Goal: Browse casually

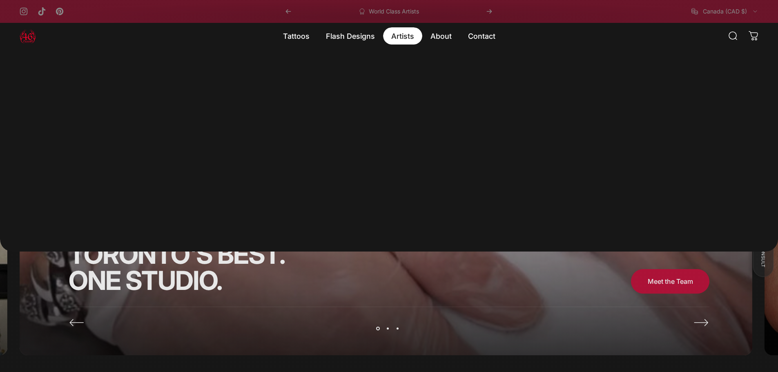
click at [399, 42] on magnet-element "Artists Artists" at bounding box center [402, 35] width 39 height 17
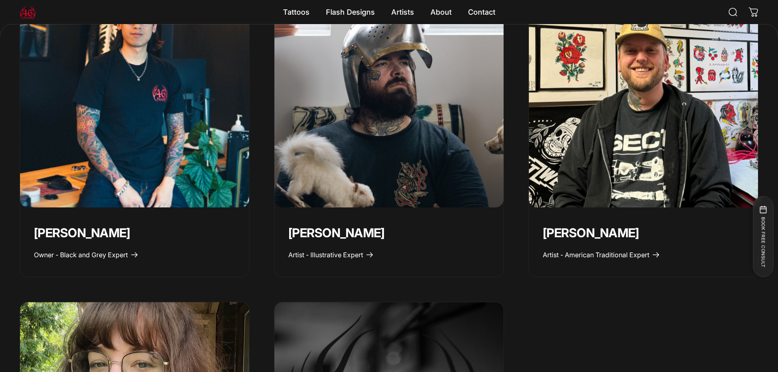
scroll to position [449, 0]
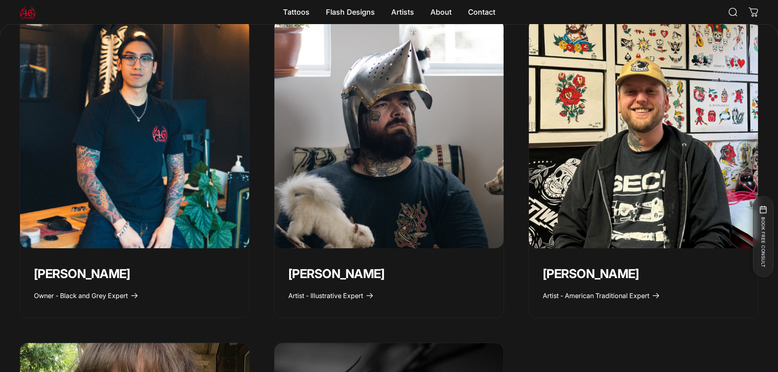
click at [381, 103] on img "Taivas Jättiläinen" at bounding box center [389, 133] width 240 height 240
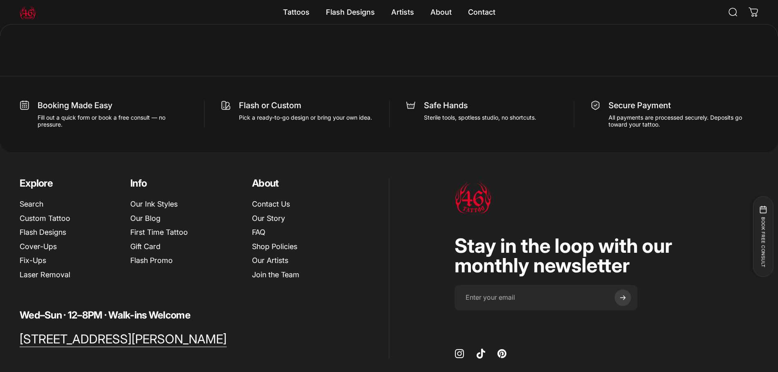
scroll to position [1510, 0]
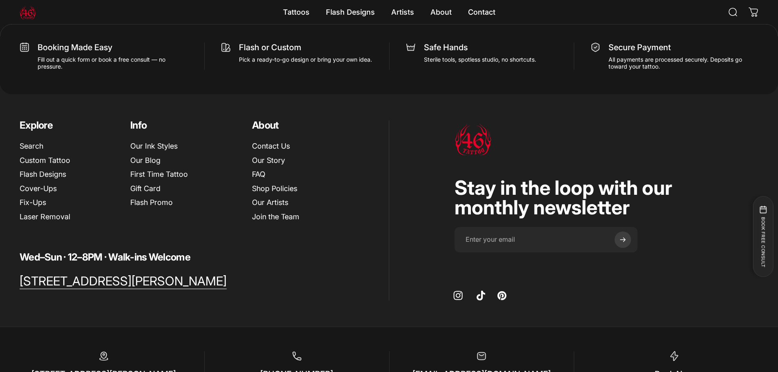
click at [454, 296] on link "Instagram" at bounding box center [458, 295] width 10 height 10
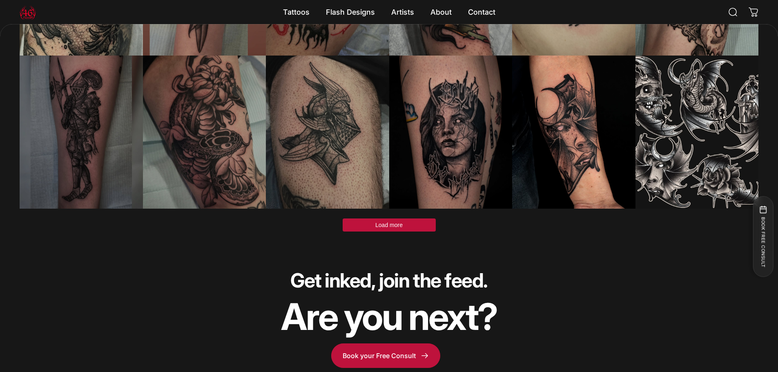
scroll to position [2610, 0]
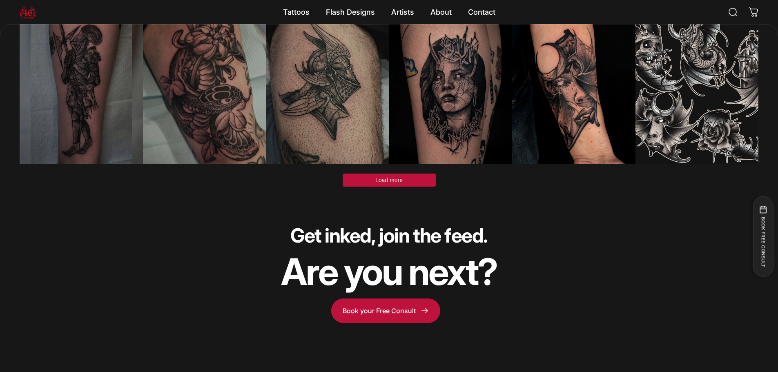
click at [392, 177] on span "Load more" at bounding box center [388, 180] width 27 height 7
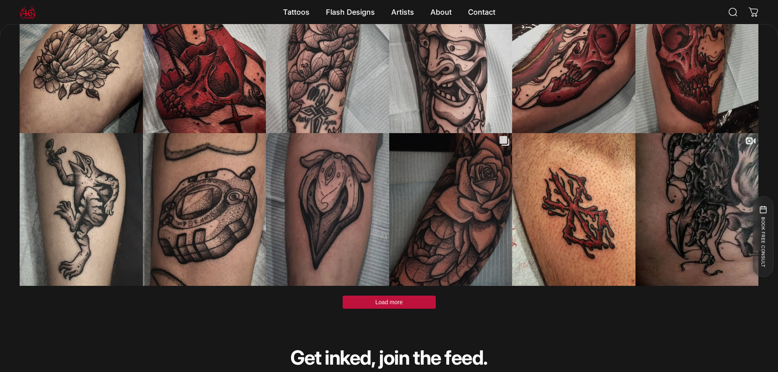
scroll to position [3141, 0]
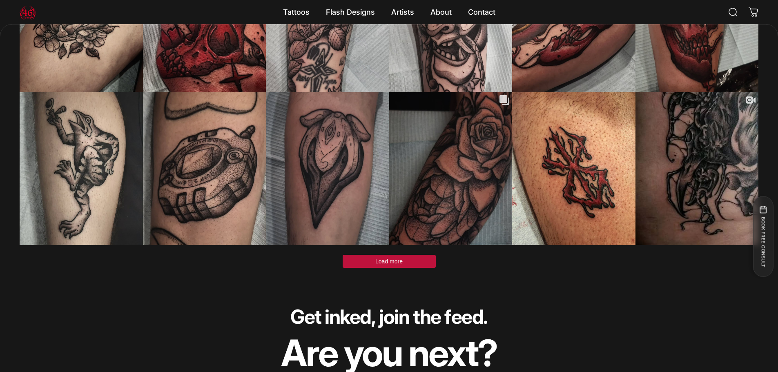
click at [384, 260] on span "Load more" at bounding box center [388, 261] width 27 height 7
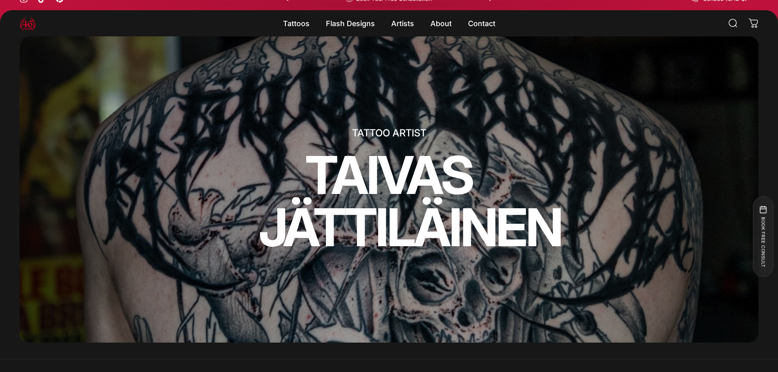
scroll to position [0, 0]
